Goal: Transaction & Acquisition: Purchase product/service

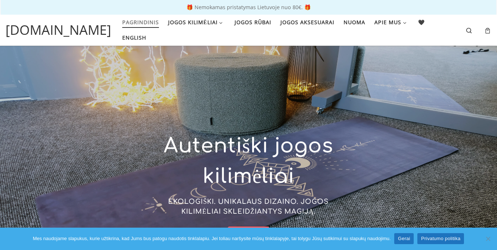
click at [404, 239] on link "Gerai" at bounding box center [403, 238] width 19 height 11
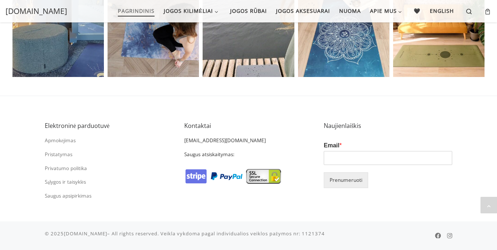
scroll to position [1580, 0]
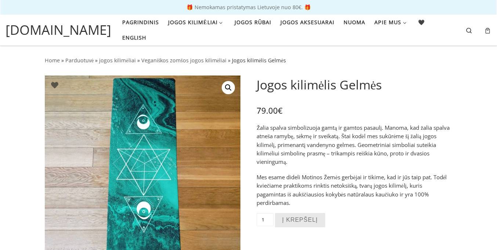
click at [299, 220] on button "Į krepšelį" at bounding box center [300, 220] width 50 height 14
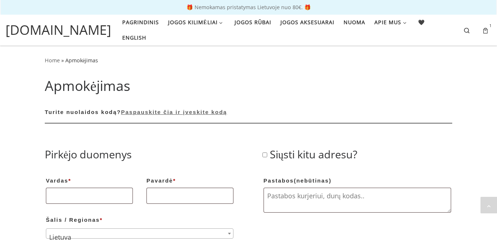
scroll to position [618, 0]
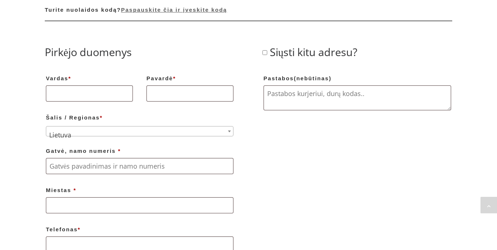
scroll to position [263, 0]
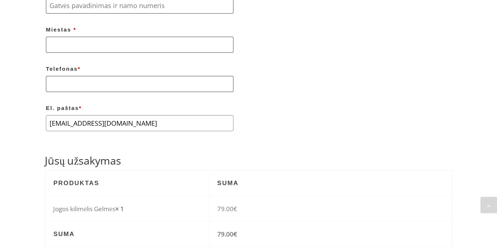
type input "[EMAIL_ADDRESS][DOMAIN_NAME]"
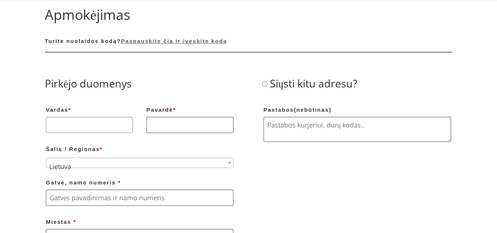
click at [89, 125] on input "Vardas *" at bounding box center [89, 125] width 87 height 16
type input "Giedrė"
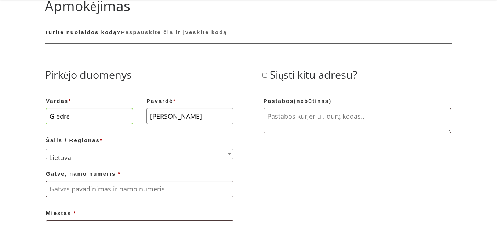
type input "[PERSON_NAME]"
type input "Teatro"
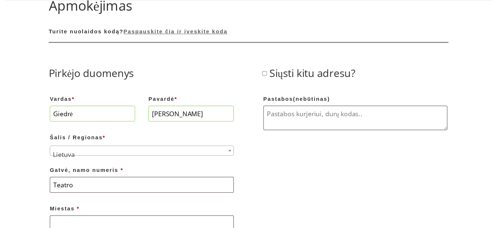
scroll to position [153, 0]
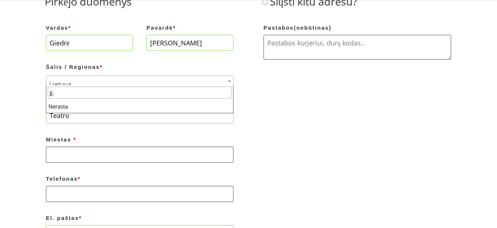
type input "g."
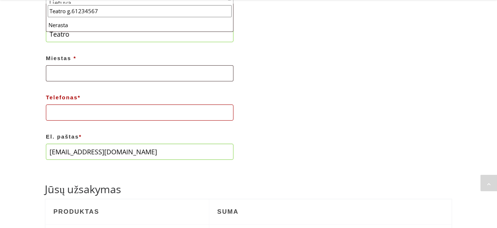
type input "Teatro g.61234567"
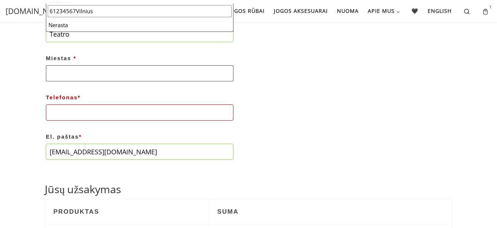
scroll to position [195, 0]
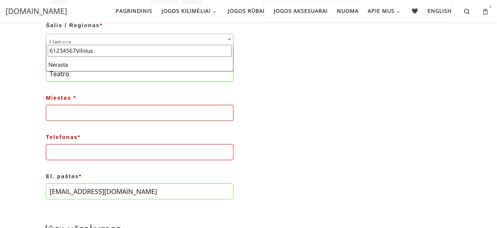
type input "61234567Vilnius"
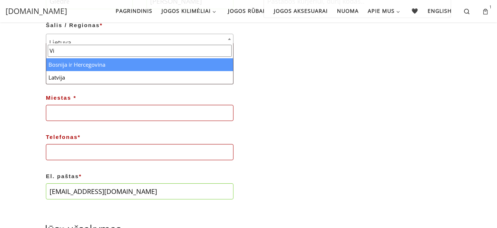
scroll to position [0, 0]
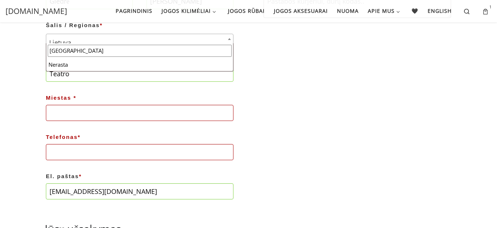
type input "[GEOGRAPHIC_DATA]"
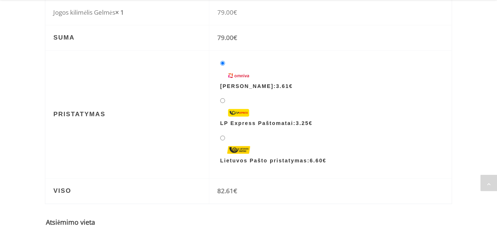
scroll to position [497, 0]
